Goal: Navigation & Orientation: Find specific page/section

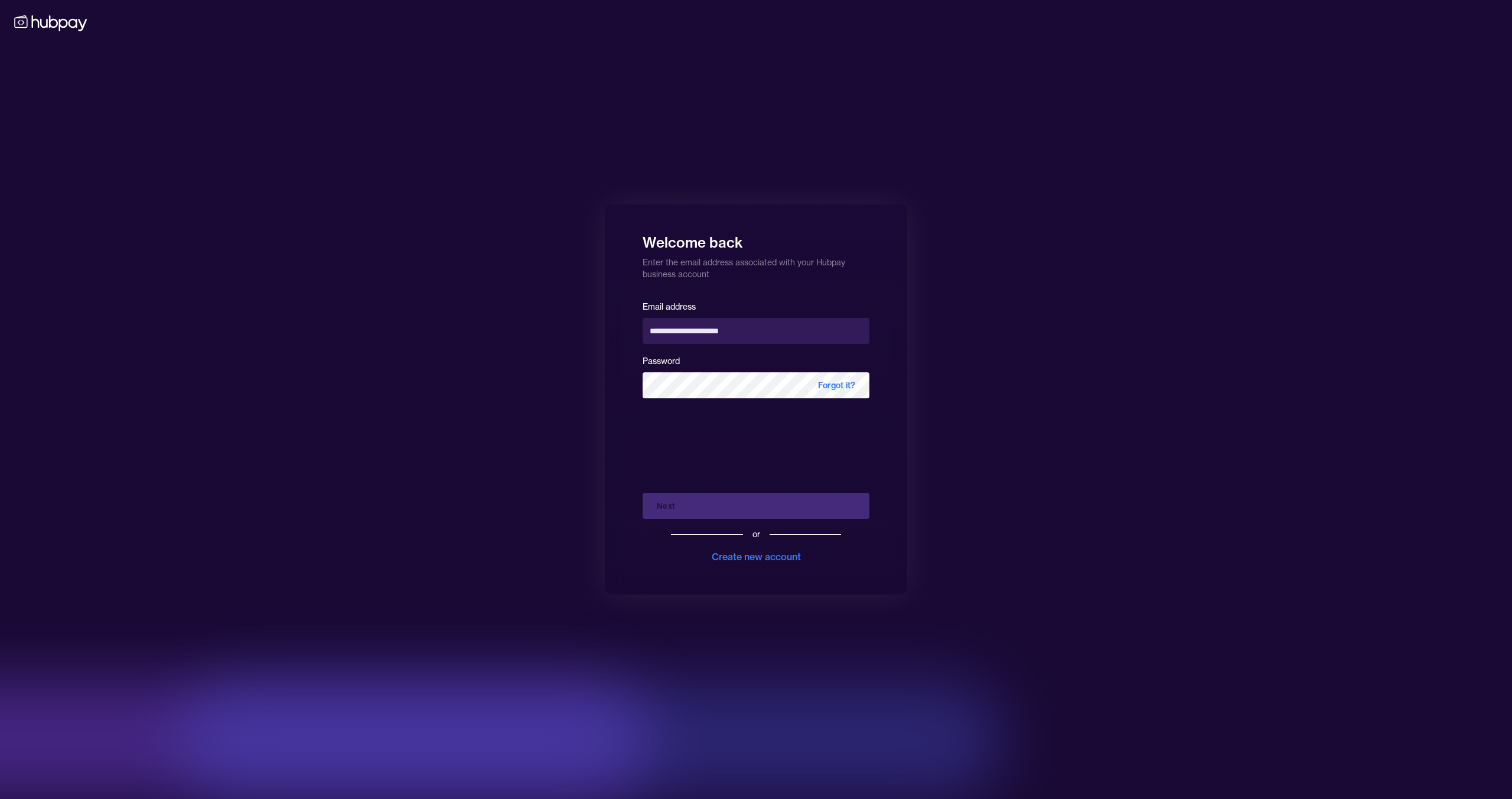
click at [789, 514] on div "Next or Create new account" at bounding box center [756, 523] width 227 height 81
click at [723, 513] on div "Next or Create new account" at bounding box center [756, 523] width 227 height 81
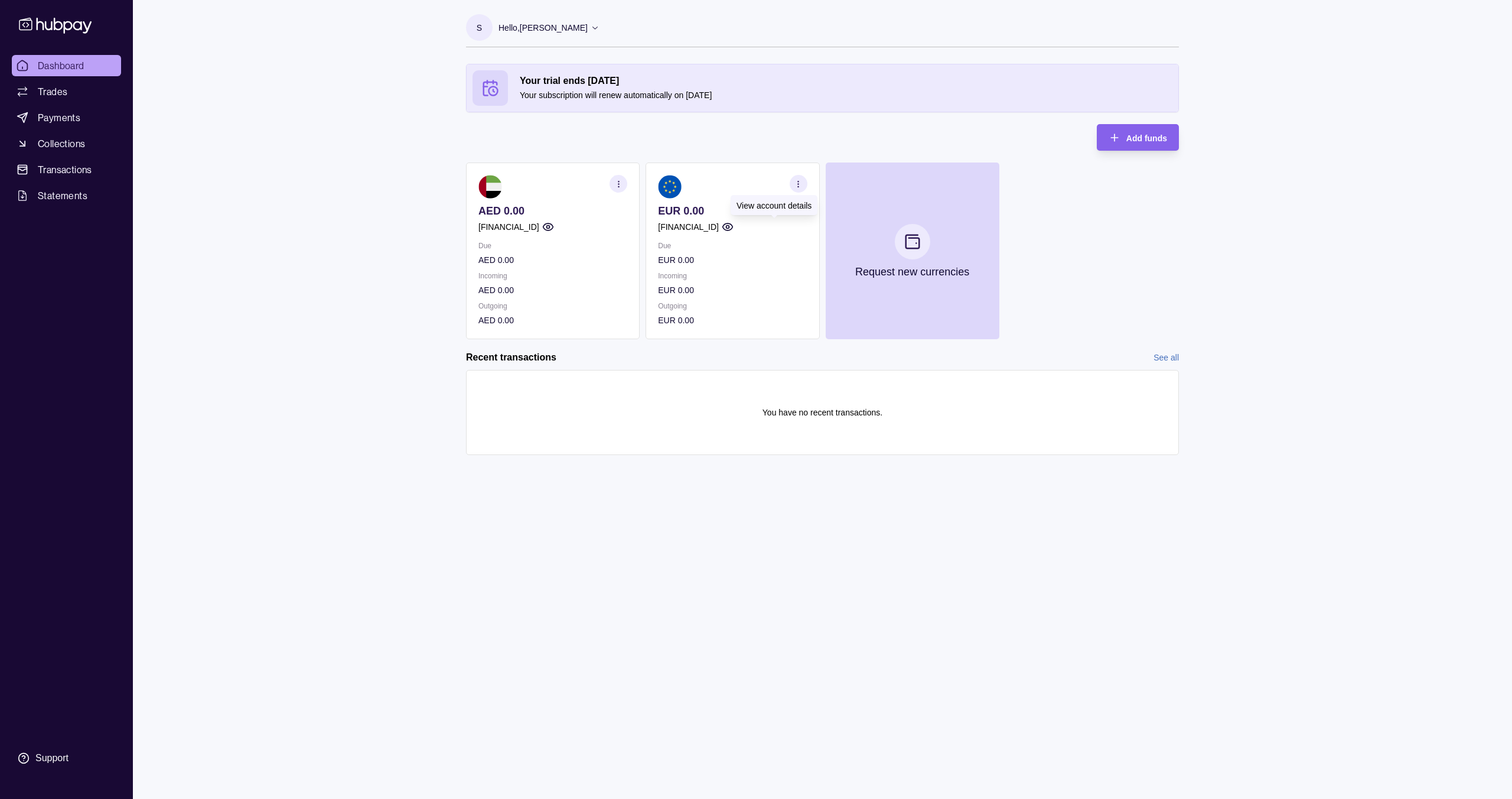
click at [729, 226] on circle "button" at bounding box center [727, 227] width 3 height 3
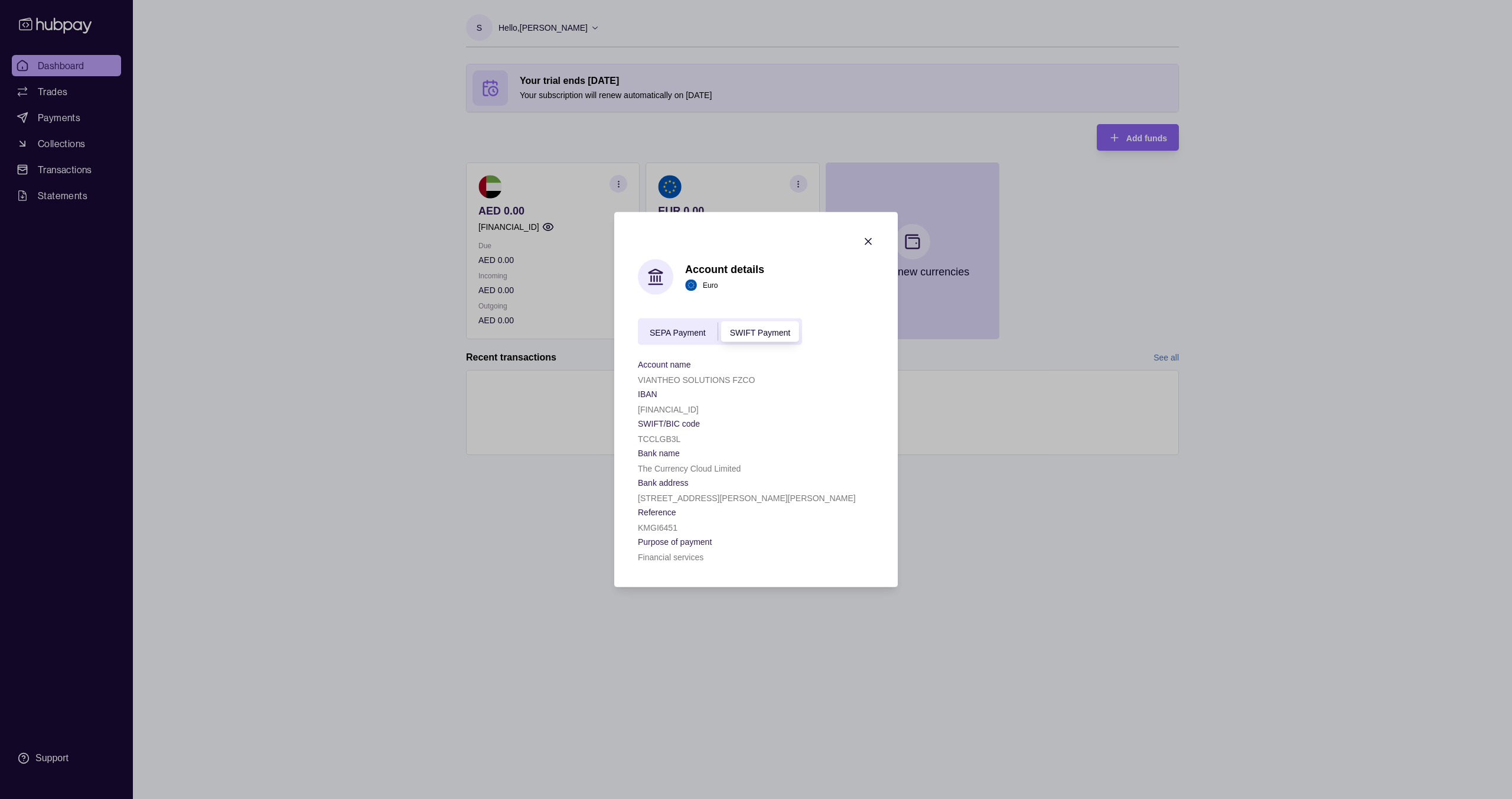
click at [873, 231] on section "Account details Euro SEPA Payment SWIFT Payment Account name [SWIFT_CODE] SOLUT…" at bounding box center [756, 400] width 284 height 375
click at [870, 239] on icon "button" at bounding box center [868, 242] width 6 height 6
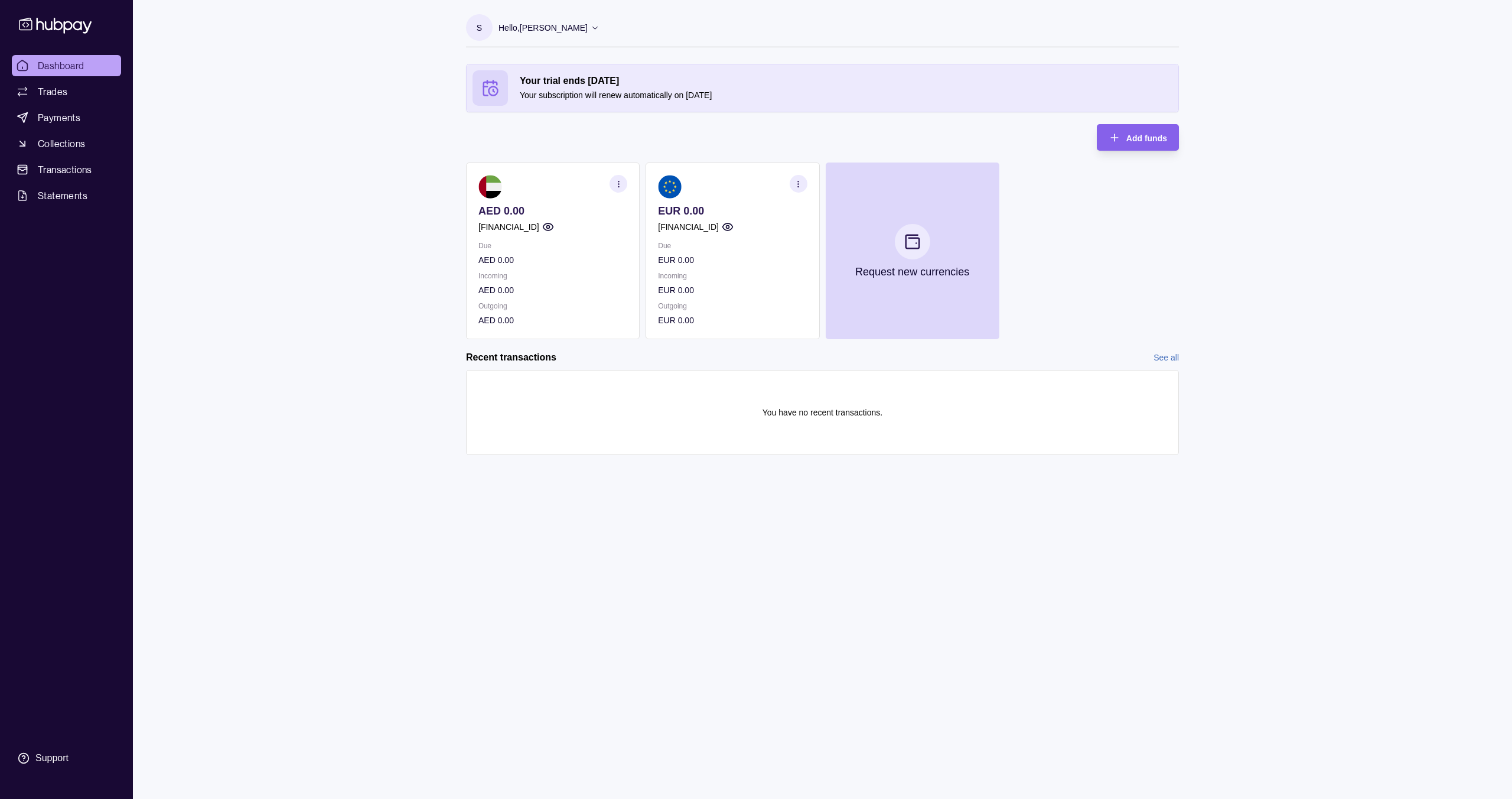
click at [730, 269] on p "Incoming" at bounding box center [732, 276] width 149 height 13
click at [50, 100] on link "Trades" at bounding box center [66, 92] width 109 height 21
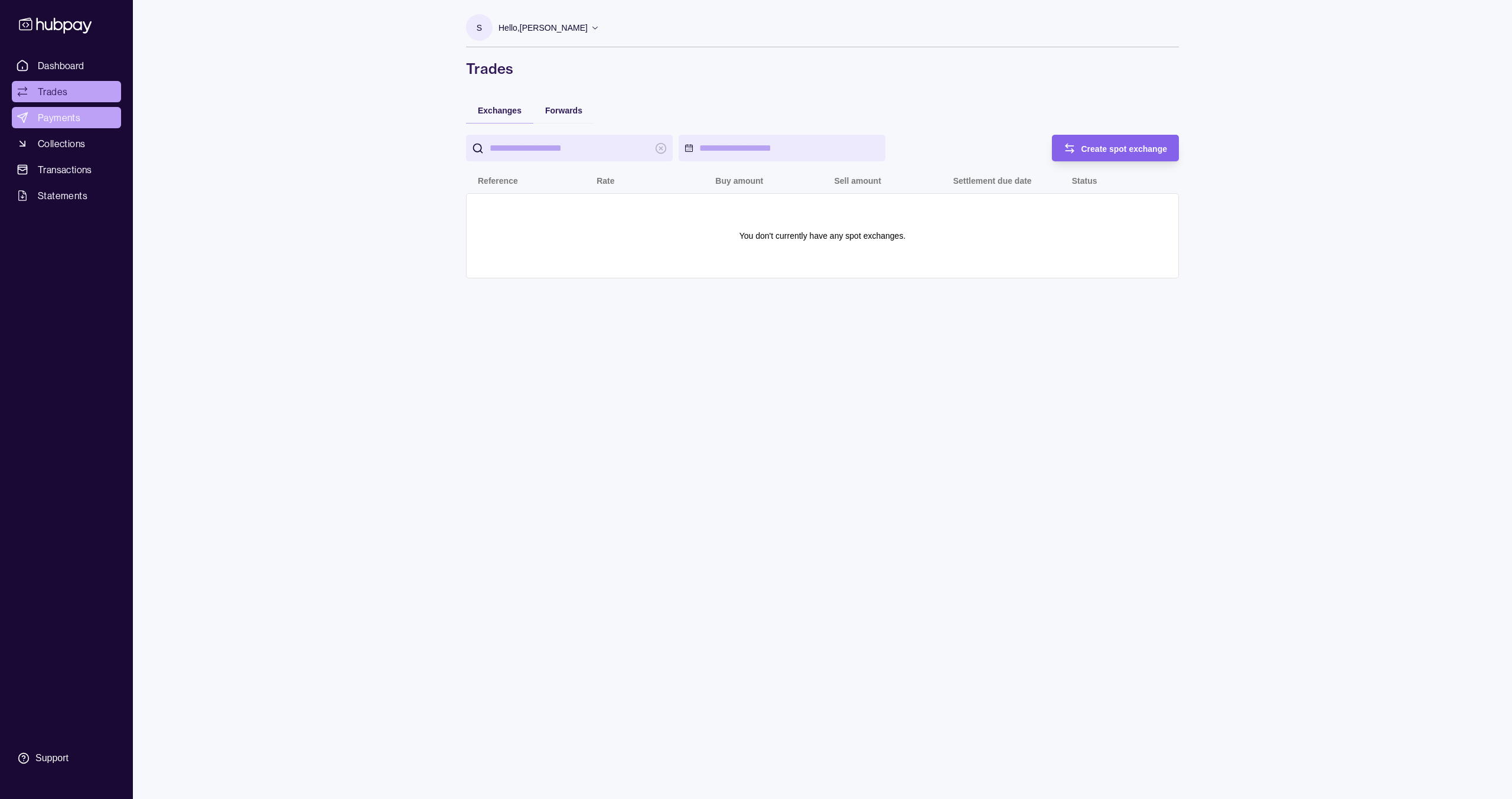
click at [51, 118] on span "Payments" at bounding box center [58, 118] width 42 height 14
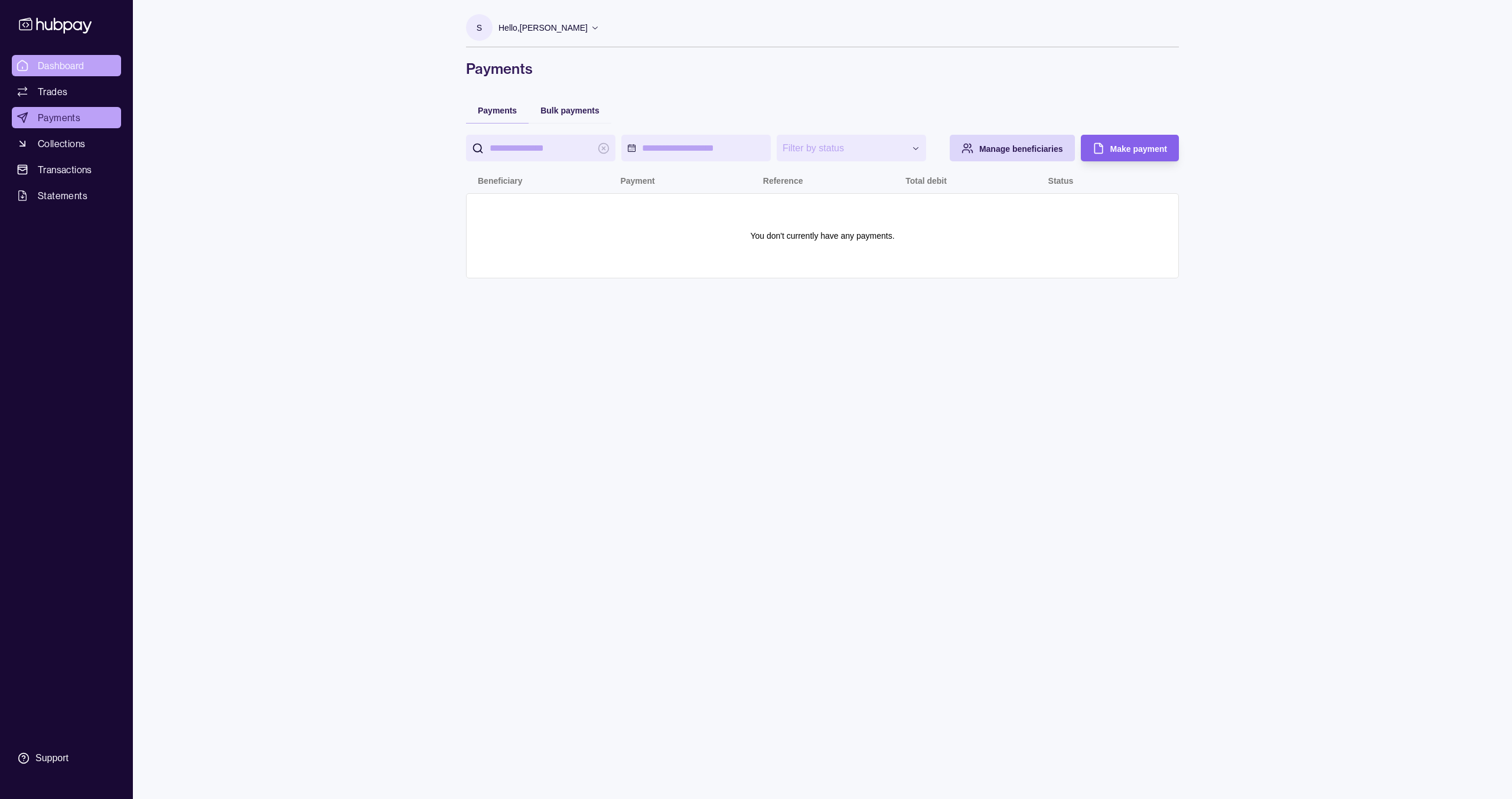
click at [46, 69] on span "Dashboard" at bounding box center [61, 66] width 47 height 14
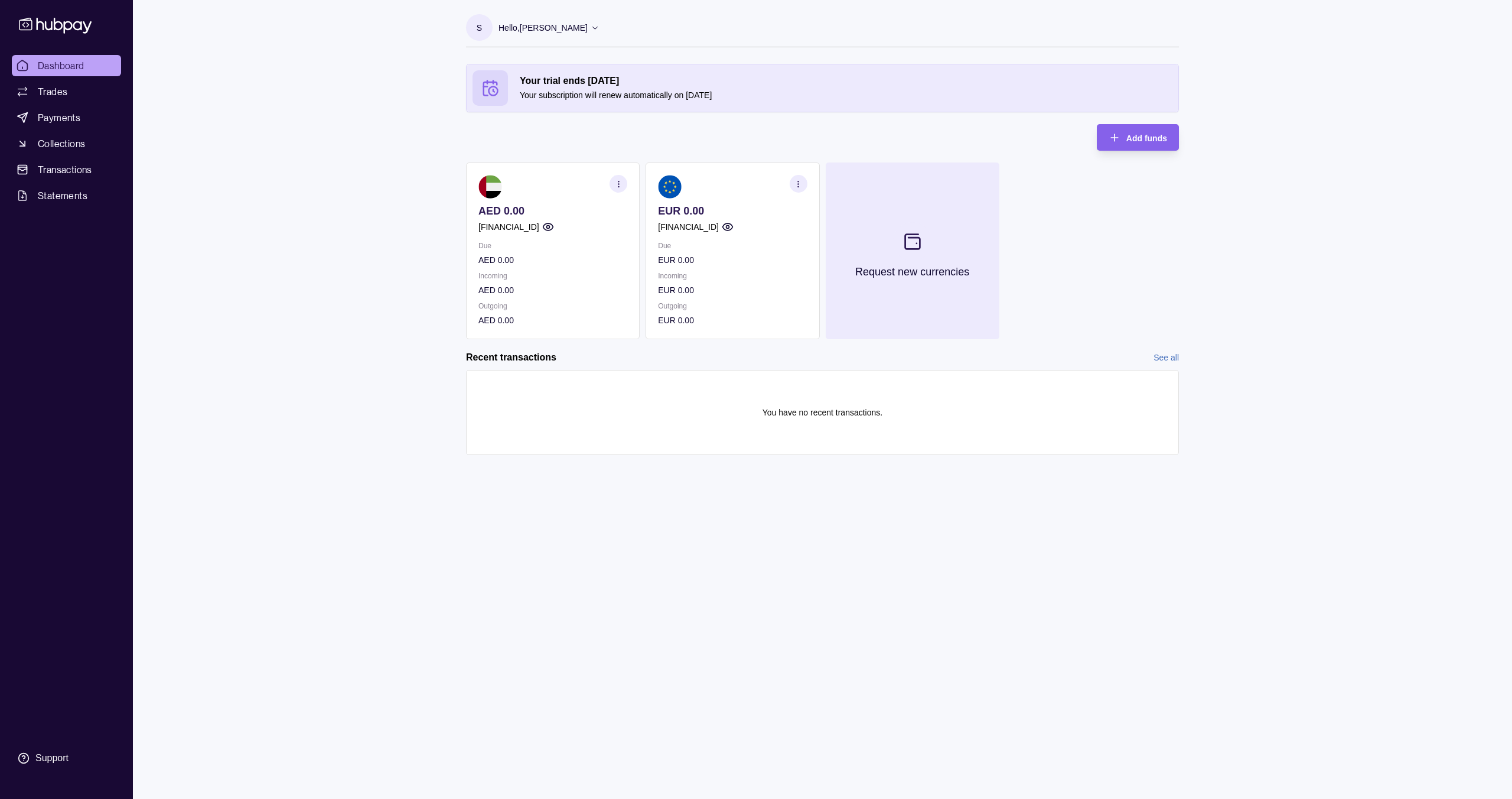
click at [912, 236] on icon at bounding box center [912, 241] width 15 height 15
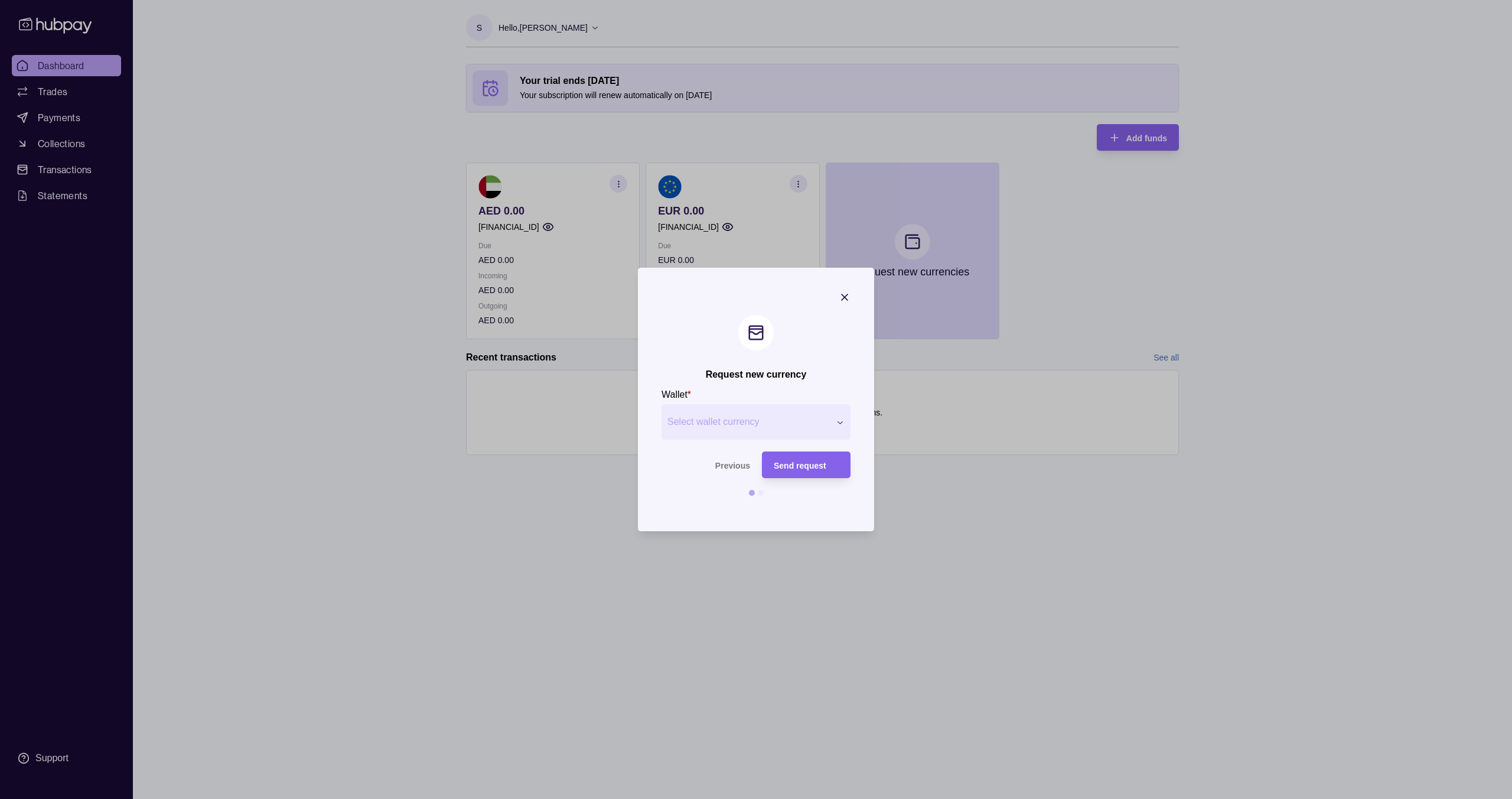
click at [798, 798] on div "Request new currency Wallet * Select wallet currency *** *** *** *** *** *** **…" at bounding box center [756, 799] width 1512 height 0
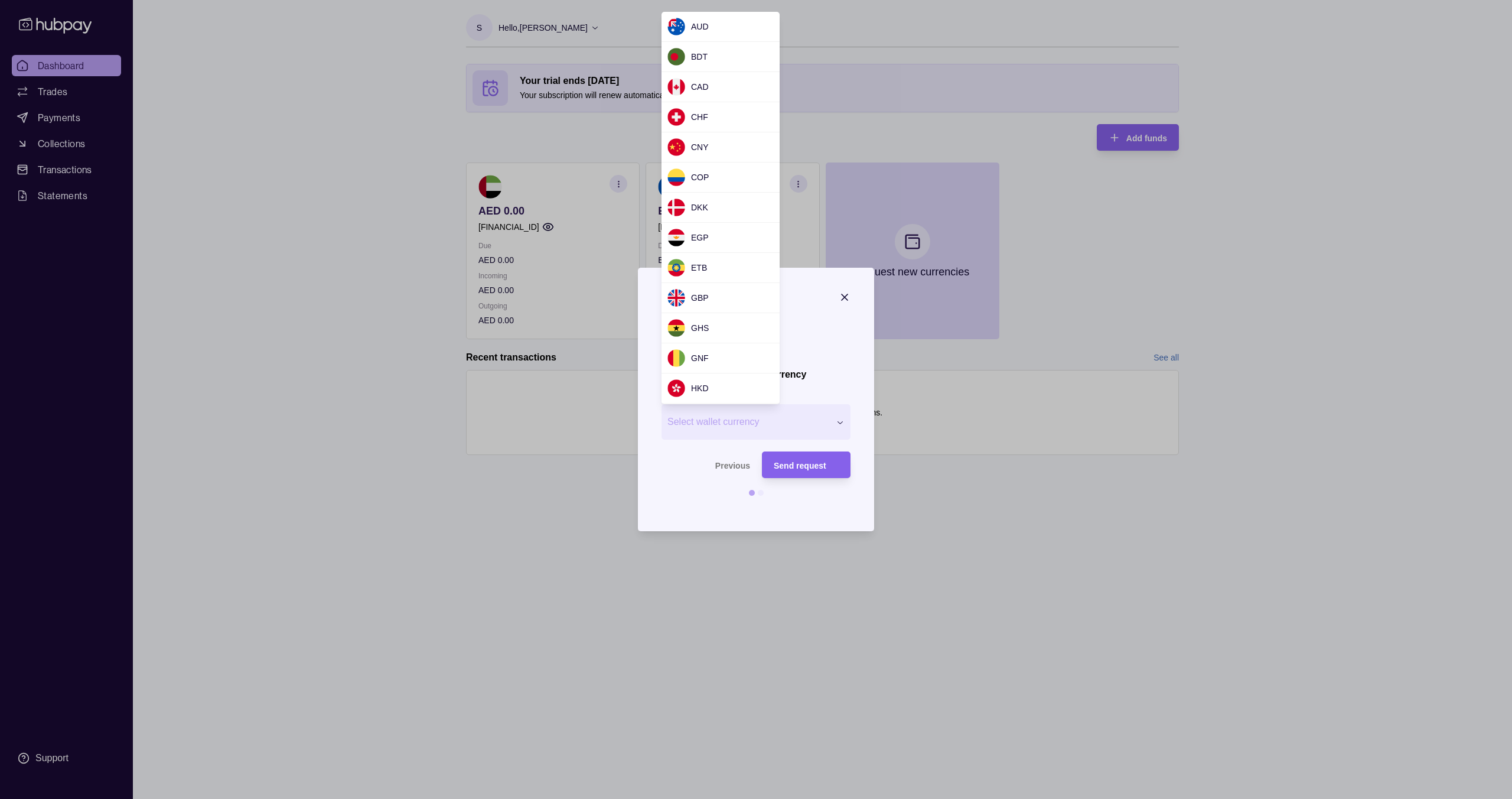
click at [851, 798] on div "Request new currency Wallet * Select wallet currency *** *** *** *** *** *** **…" at bounding box center [756, 799] width 1512 height 0
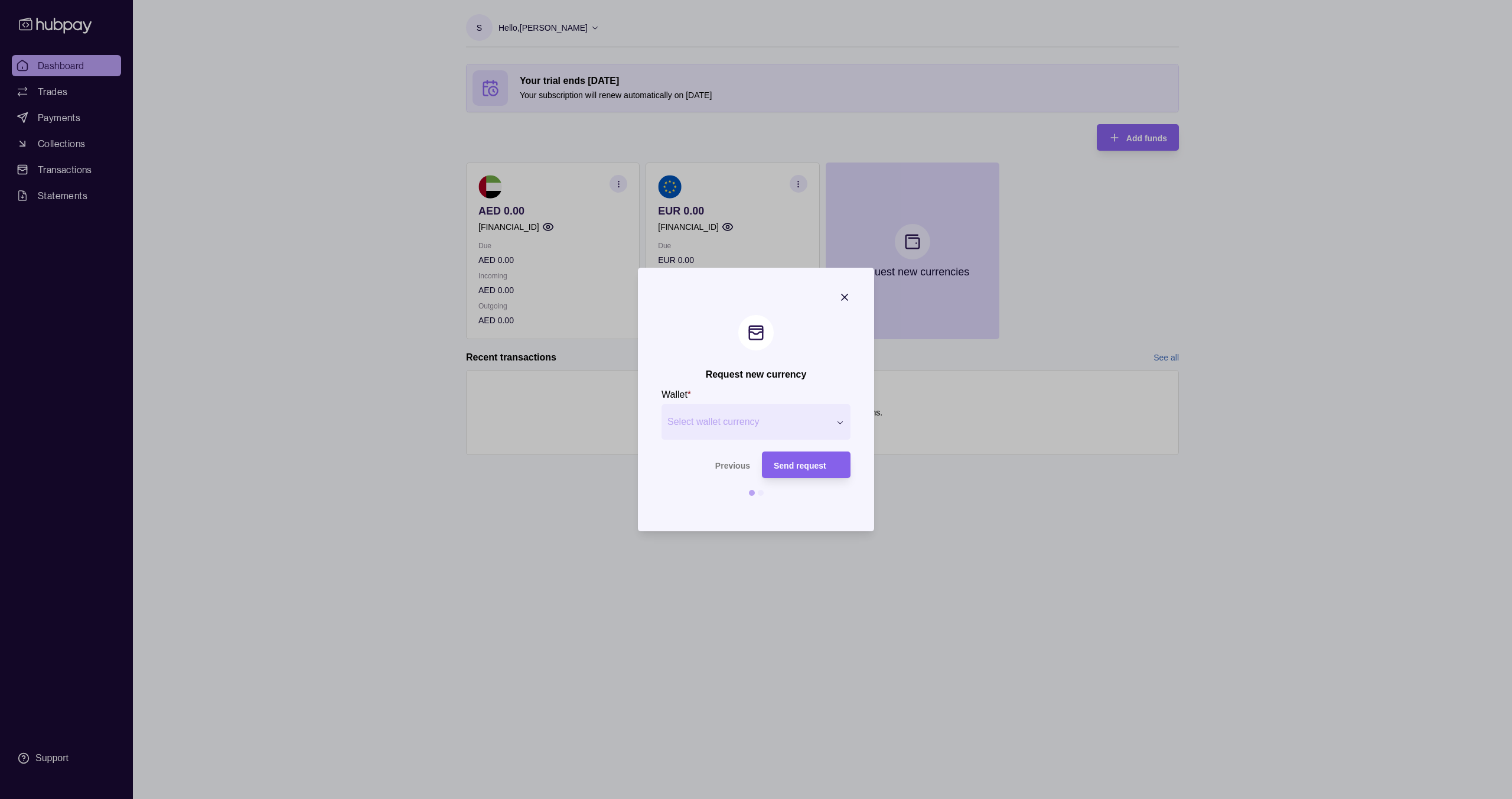
click at [846, 297] on icon "button" at bounding box center [845, 297] width 12 height 12
